Goal: Entertainment & Leisure: Consume media (video, audio)

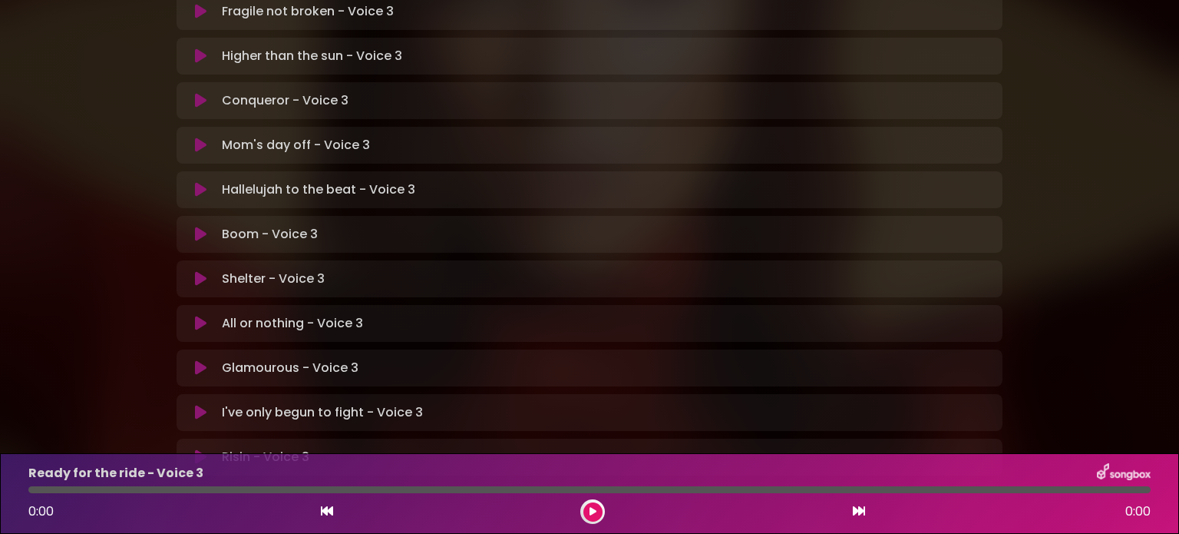
scroll to position [484, 0]
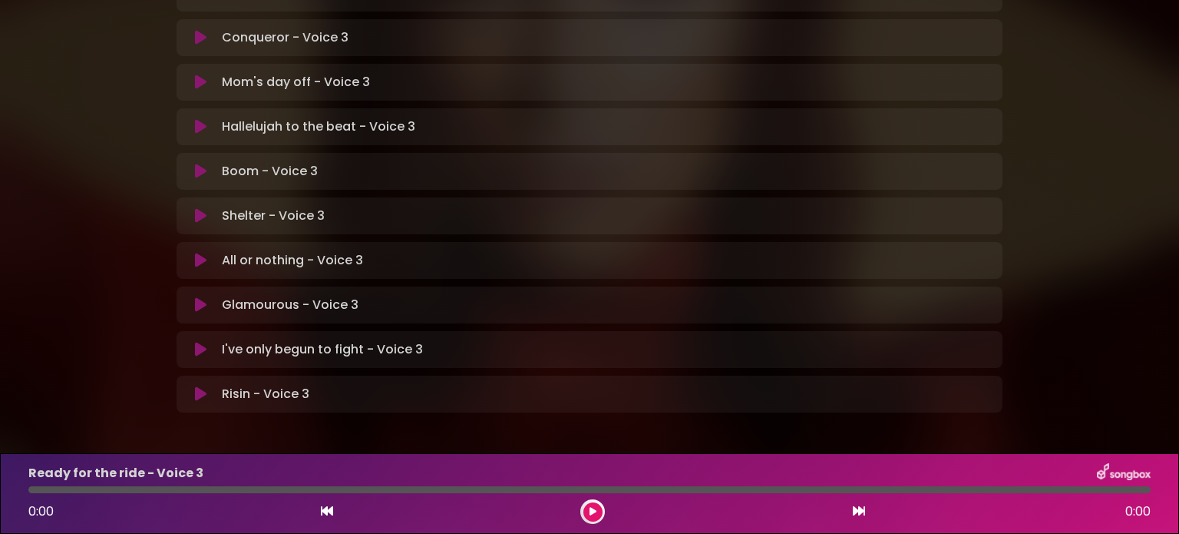
click at [195, 342] on icon at bounding box center [201, 349] width 12 height 15
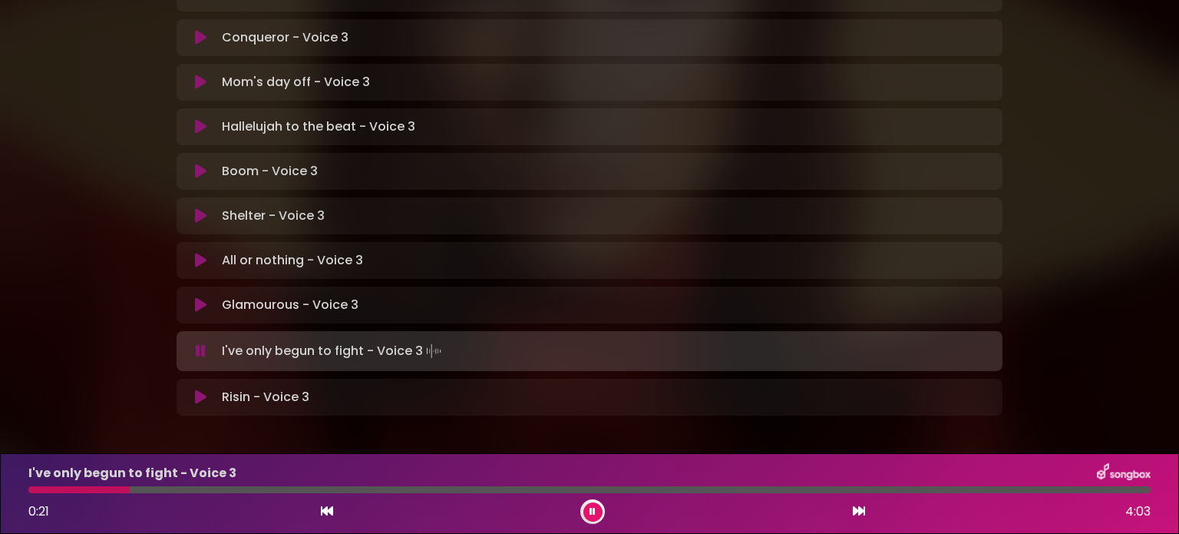
drag, startPoint x: 66, startPoint y: 486, endPoint x: 128, endPoint y: 490, distance: 62.3
click at [128, 490] on div at bounding box center [78, 489] width 101 height 7
click at [669, 487] on div at bounding box center [377, 489] width 698 height 7
click at [621, 487] on div at bounding box center [366, 489] width 677 height 7
click at [638, 485] on div "I've only begun to fight - Voice 3 2:26 4:03" at bounding box center [589, 493] width 1141 height 61
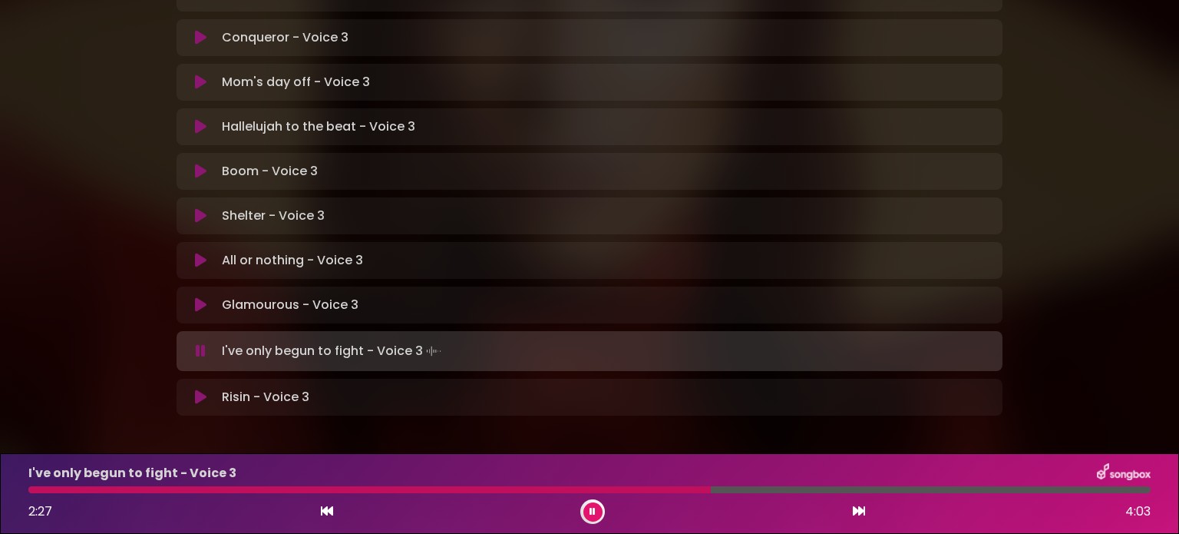
click at [629, 487] on div at bounding box center [369, 489] width 682 height 7
click at [629, 487] on div at bounding box center [370, 489] width 684 height 7
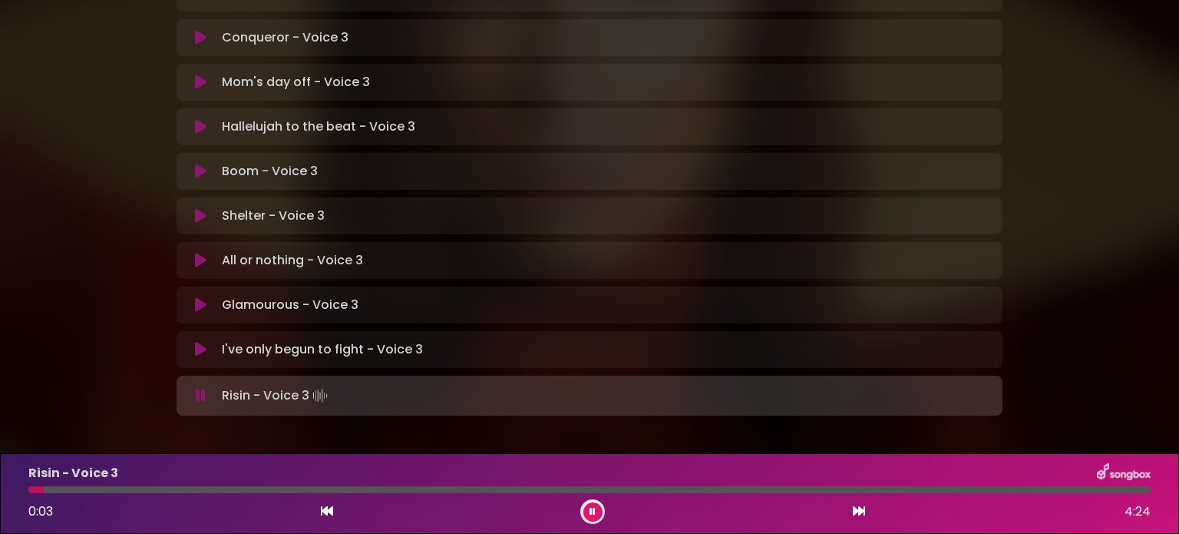
click at [200, 388] on icon at bounding box center [201, 395] width 10 height 15
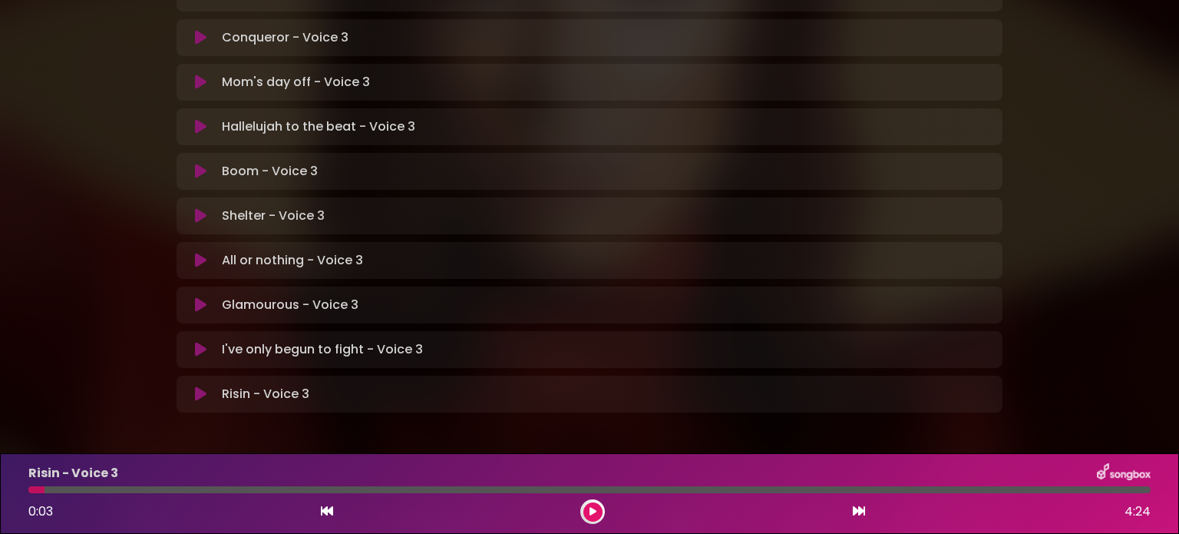
click at [197, 342] on icon at bounding box center [201, 349] width 12 height 15
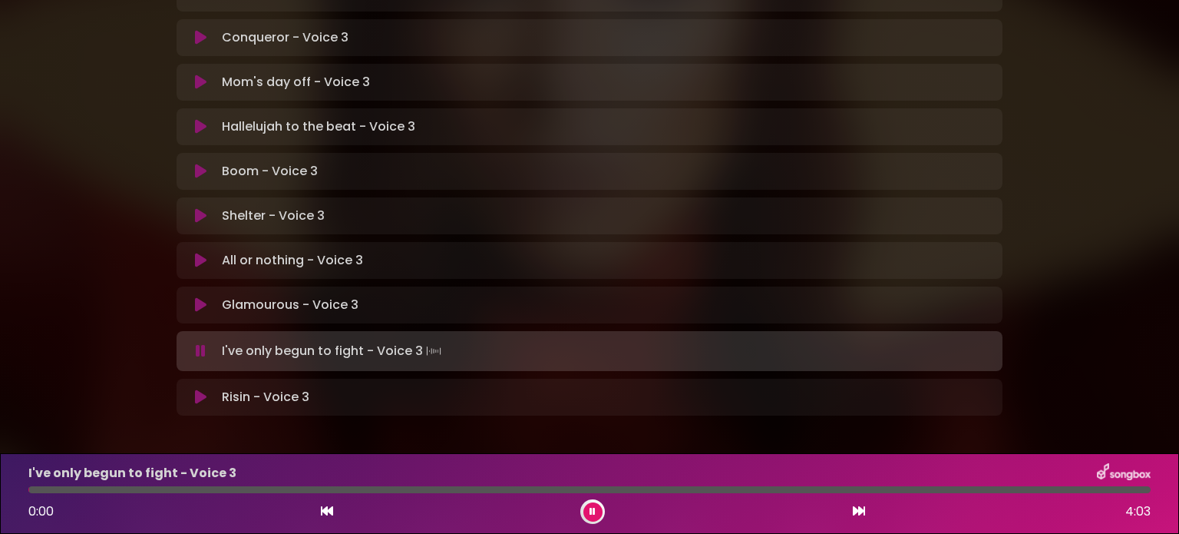
click at [43, 490] on div at bounding box center [589, 489] width 1122 height 7
drag, startPoint x: 43, startPoint y: 490, endPoint x: 295, endPoint y: 491, distance: 251.8
click at [295, 491] on div at bounding box center [161, 489] width 266 height 7
drag, startPoint x: 406, startPoint y: 488, endPoint x: 435, endPoint y: 488, distance: 29.2
click at [435, 488] on div at bounding box center [232, 489] width 409 height 7
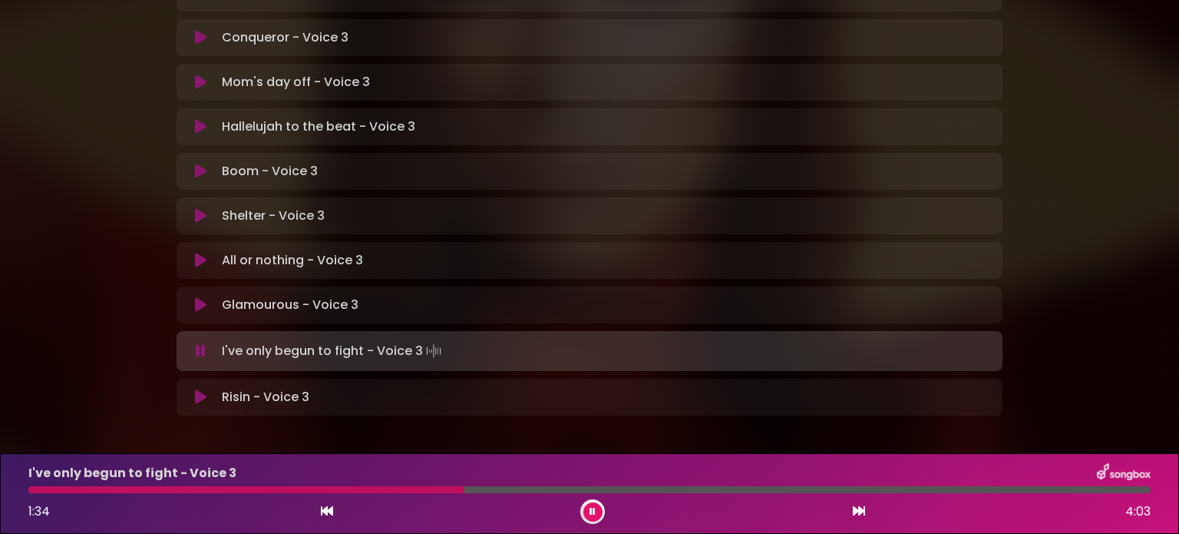
drag, startPoint x: 444, startPoint y: 488, endPoint x: 464, endPoint y: 488, distance: 20.0
click at [464, 488] on div at bounding box center [246, 489] width 436 height 7
click at [510, 491] on div at bounding box center [372, 489] width 689 height 7
click at [571, 490] on div at bounding box center [589, 489] width 1122 height 7
click at [645, 487] on div at bounding box center [359, 489] width 663 height 7
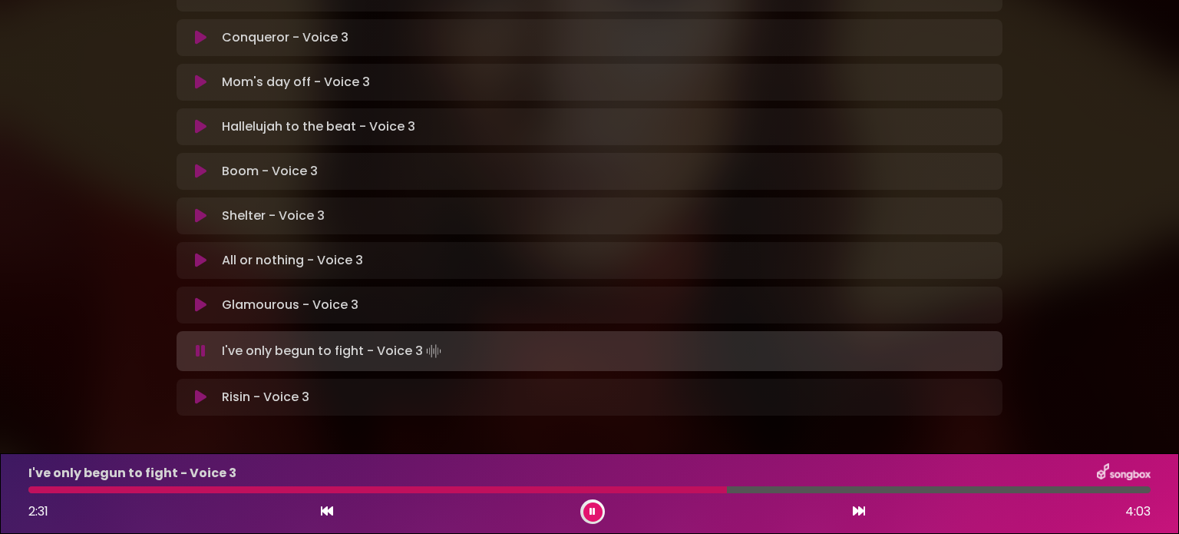
click at [645, 487] on div at bounding box center [377, 489] width 699 height 7
click at [645, 487] on div at bounding box center [356, 489] width 656 height 7
click at [645, 487] on div at bounding box center [356, 489] width 657 height 7
click at [645, 487] on div at bounding box center [355, 489] width 655 height 7
click at [645, 487] on div at bounding box center [356, 489] width 656 height 7
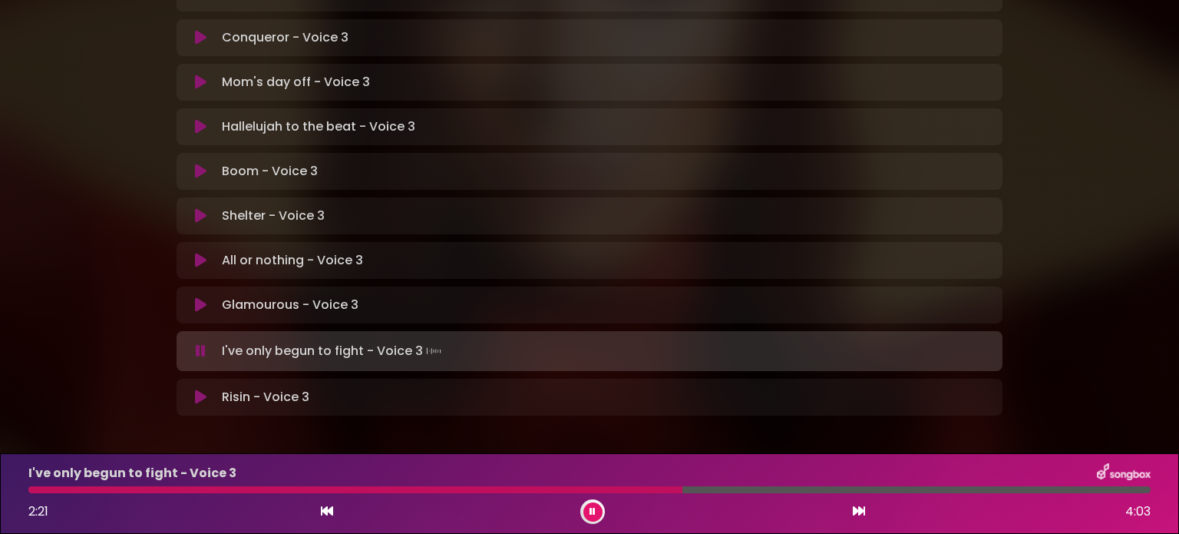
click at [645, 487] on div at bounding box center [355, 489] width 654 height 7
click at [645, 487] on div at bounding box center [357, 489] width 658 height 7
click at [645, 487] on div at bounding box center [356, 489] width 656 height 7
click at [645, 487] on div at bounding box center [354, 489] width 653 height 7
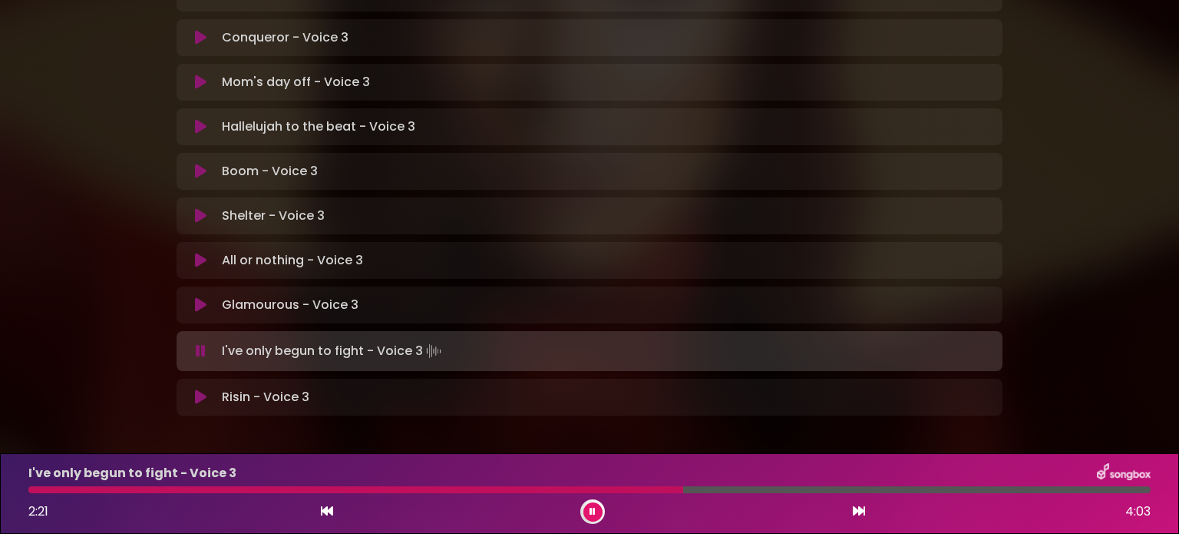
click at [645, 487] on div at bounding box center [355, 489] width 655 height 7
click at [643, 487] on div at bounding box center [376, 489] width 696 height 7
click at [643, 487] on div at bounding box center [356, 489] width 656 height 7
click at [639, 488] on div at bounding box center [374, 489] width 693 height 7
click at [593, 508] on icon at bounding box center [593, 511] width 6 height 9
